Goal: Navigation & Orientation: Find specific page/section

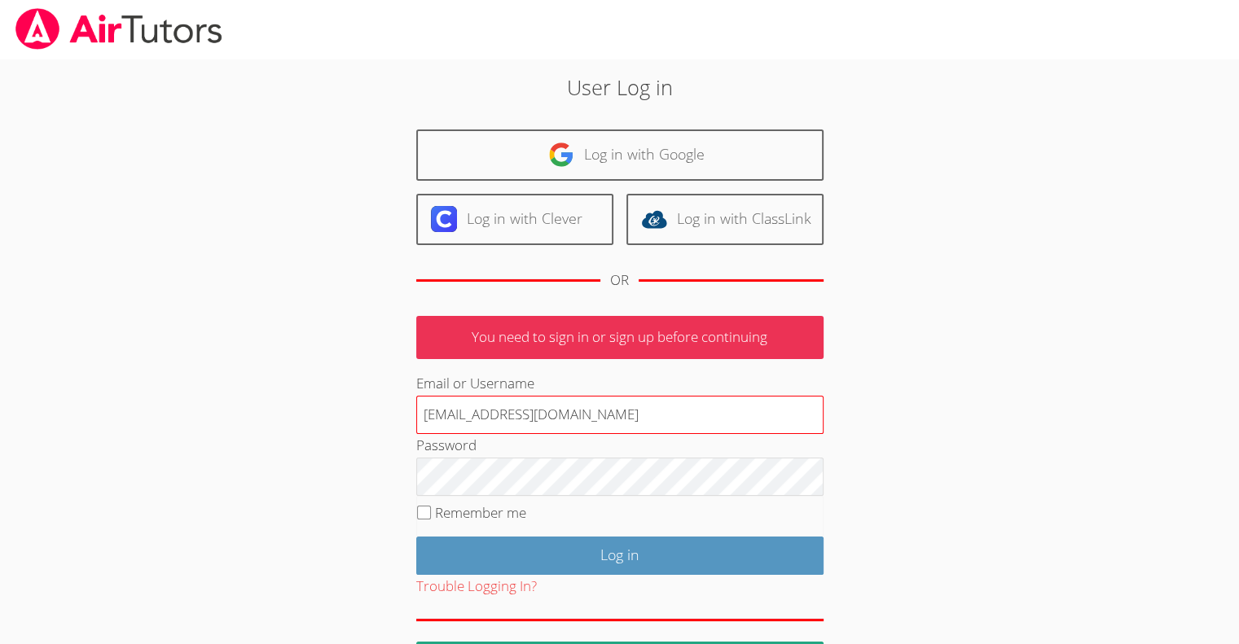
type input "[EMAIL_ADDRESS][DOMAIN_NAME]"
click at [416, 537] on input "Log in" at bounding box center [619, 556] width 407 height 38
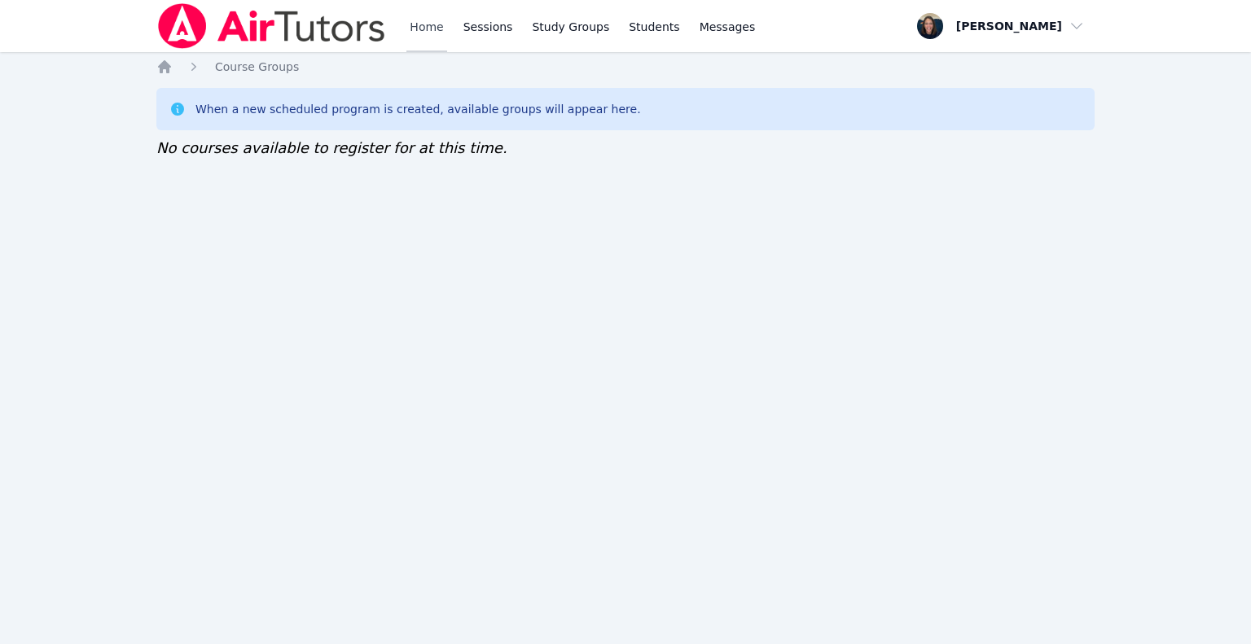
click at [422, 39] on link "Home" at bounding box center [427, 26] width 40 height 52
